Goal: Browse casually

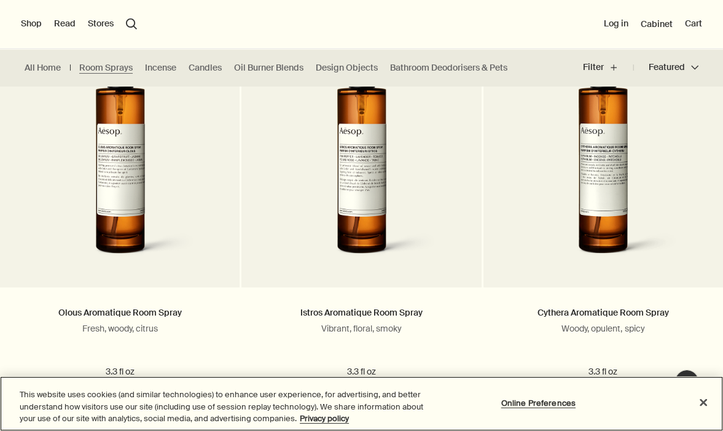
scroll to position [372, 0]
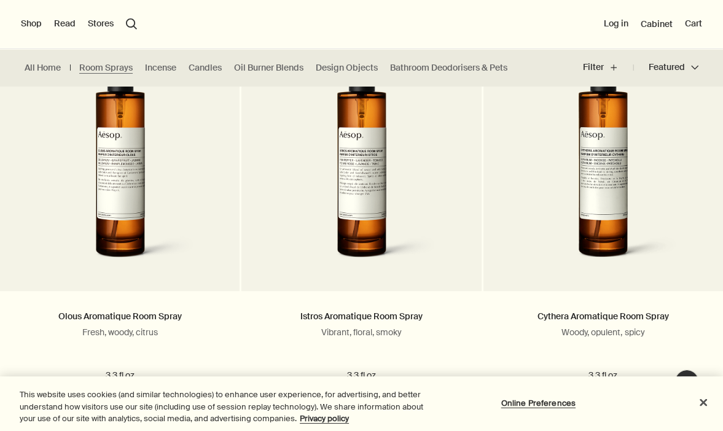
click at [284, 76] on ul "All Home Room Sprays Incense Candles Oil Burner Blends Design Objects Bathroom …" at bounding box center [269, 67] width 538 height 37
click at [258, 71] on link "Oil Burner Blends" at bounding box center [268, 68] width 69 height 12
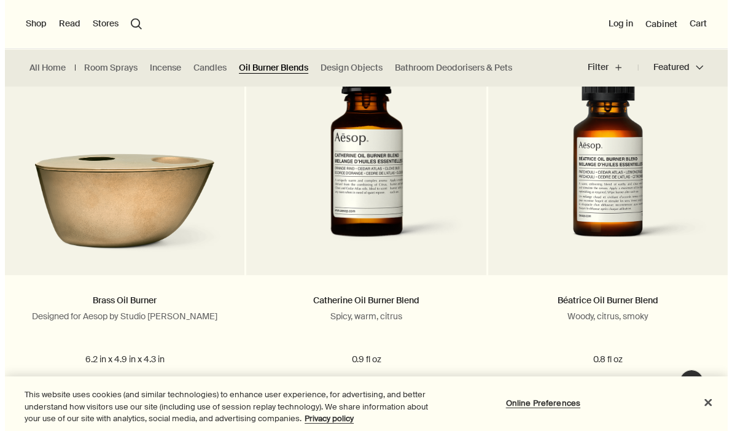
scroll to position [386, 0]
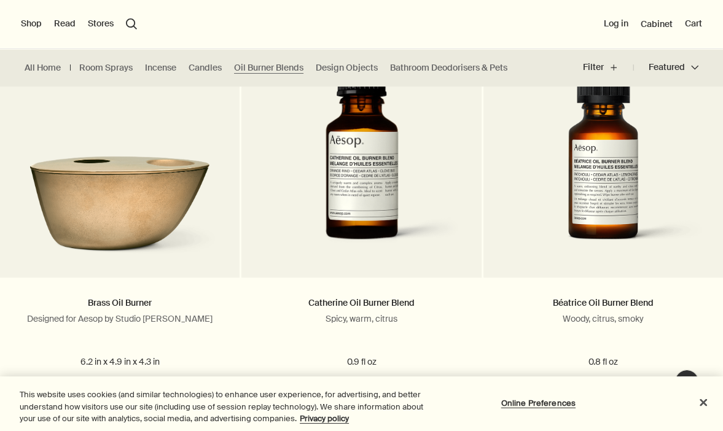
click at [101, 24] on button "Stores" at bounding box center [101, 24] width 26 height 12
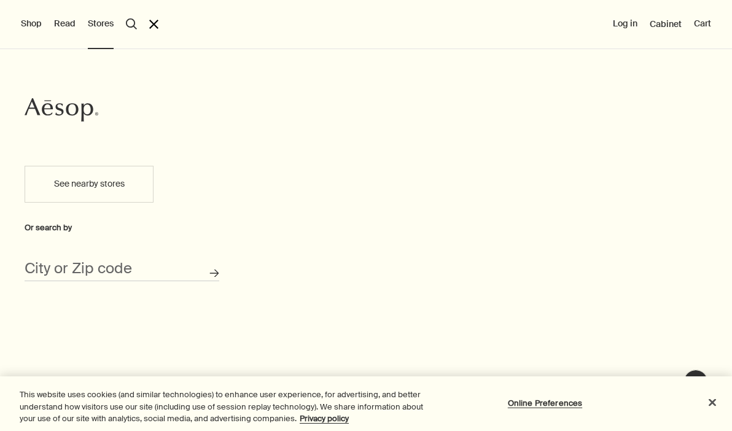
click at [62, 194] on button "See nearby stores" at bounding box center [89, 184] width 129 height 37
type input "[STREET_ADDRESS][PERSON_NAME]"
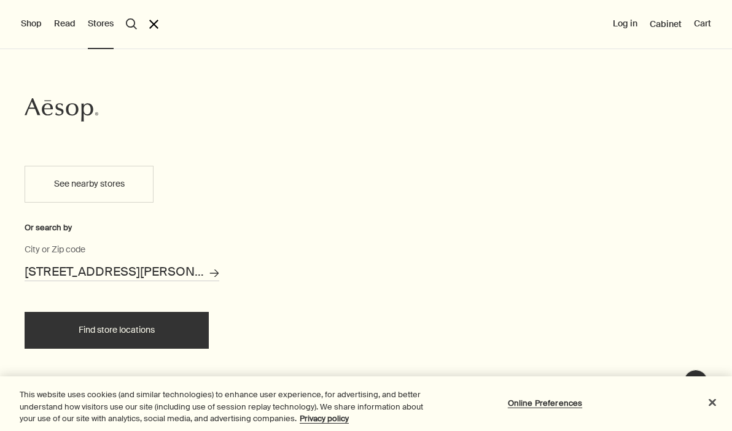
click at [106, 324] on button "Find store locations" at bounding box center [117, 330] width 184 height 37
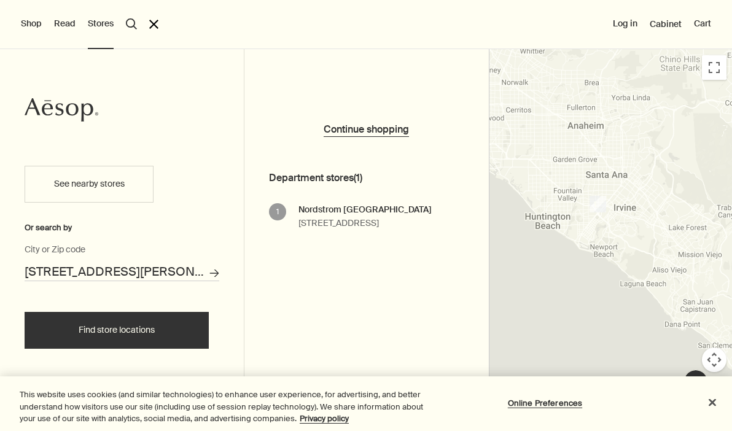
click at [95, 172] on button "See nearby stores" at bounding box center [89, 184] width 129 height 37
click at [152, 336] on button "Find store locations" at bounding box center [117, 330] width 184 height 37
click at [142, 345] on button "Find store locations" at bounding box center [117, 330] width 184 height 37
click at [31, 22] on button "Shop" at bounding box center [31, 24] width 21 height 12
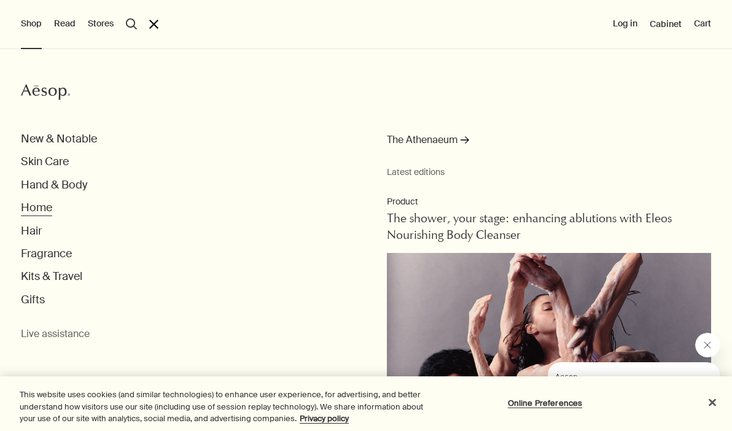
click at [37, 203] on button "Home" at bounding box center [36, 208] width 31 height 14
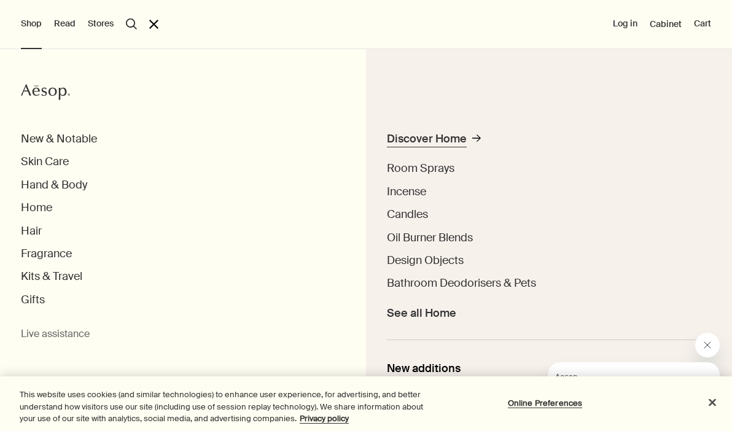
click at [425, 133] on div "Discover Home" at bounding box center [427, 139] width 80 height 14
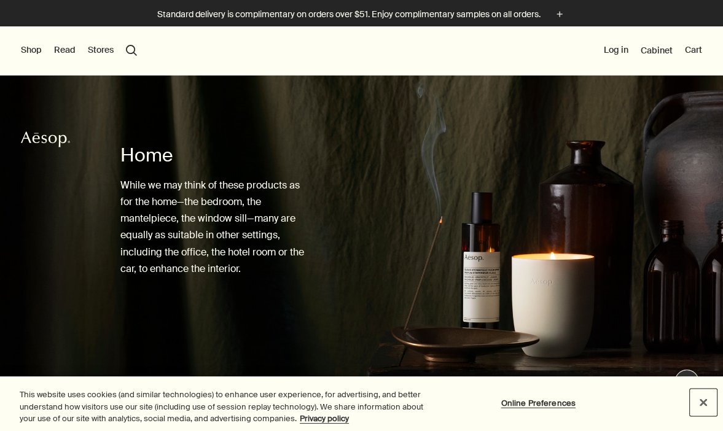
click at [702, 401] on button "Close" at bounding box center [703, 402] width 27 height 27
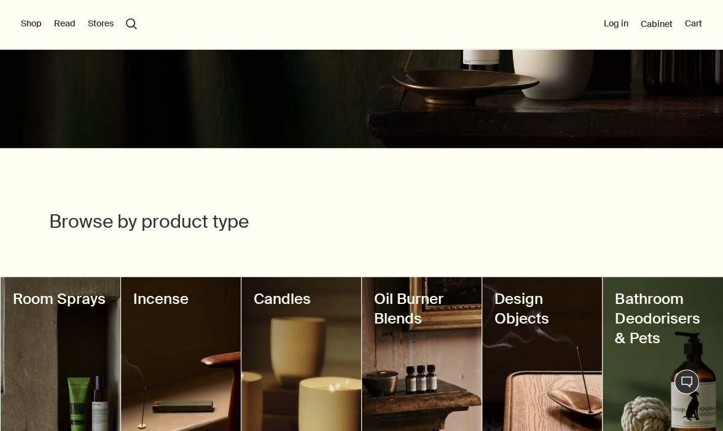
scroll to position [253, 0]
